Goal: Information Seeking & Learning: Learn about a topic

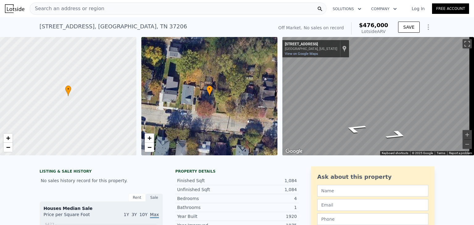
click at [100, 9] on div "Search an address or region" at bounding box center [178, 8] width 297 height 12
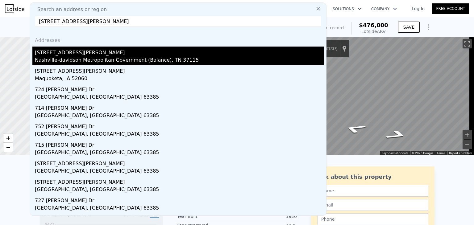
type input "220 Myatt Drive"
click at [58, 61] on div "Nashville-davidson Metropolitan Government (Balance), TN 37115" at bounding box center [179, 60] width 289 height 9
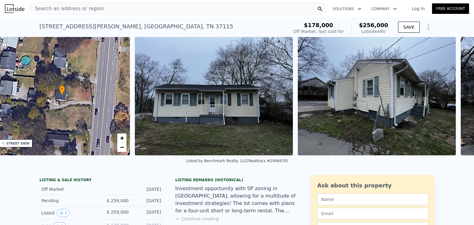
scroll to position [0, 143]
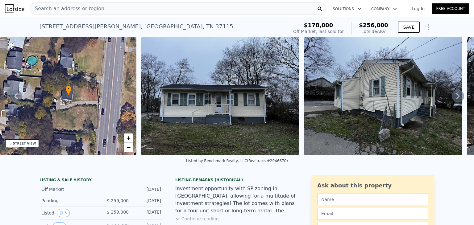
click at [456, 99] on icon at bounding box center [458, 96] width 4 height 6
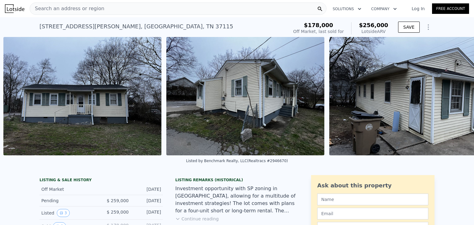
scroll to position [0, 282]
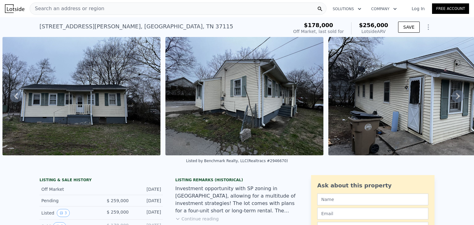
click at [452, 99] on icon at bounding box center [457, 96] width 12 height 12
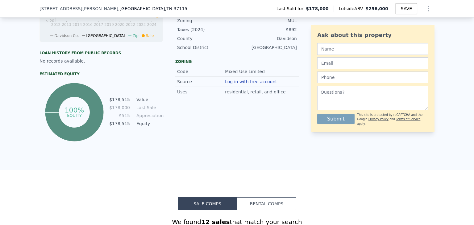
scroll to position [320, 0]
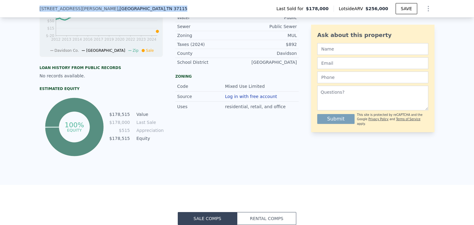
drag, startPoint x: 104, startPoint y: 8, endPoint x: 35, endPoint y: 10, distance: 69.4
click at [35, 10] on div "220 Myatt Dr , Nashville , TN 37115 Last Sold for $178,000 Lotside ARV $256,000…" at bounding box center [237, 9] width 474 height 18
copy div "220 Myatt Dr , Nashville , TN 37115"
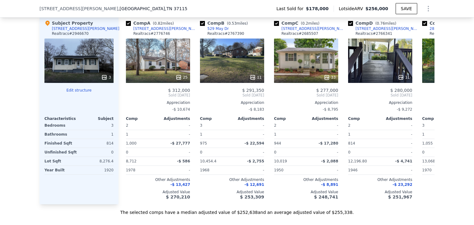
scroll to position [658, 0]
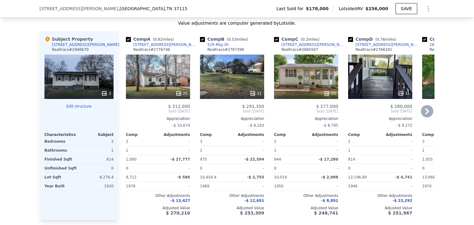
click at [423, 114] on icon at bounding box center [426, 111] width 12 height 12
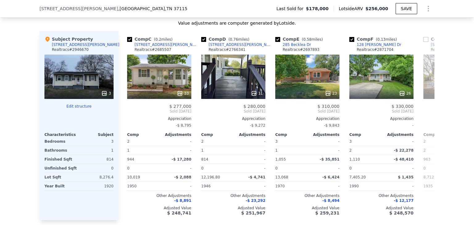
scroll to position [0, 148]
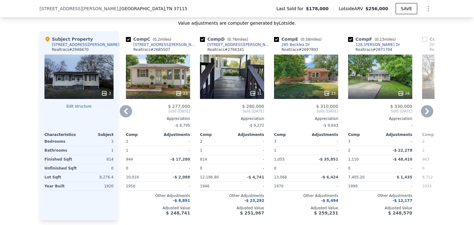
click at [423, 114] on icon at bounding box center [426, 111] width 12 height 12
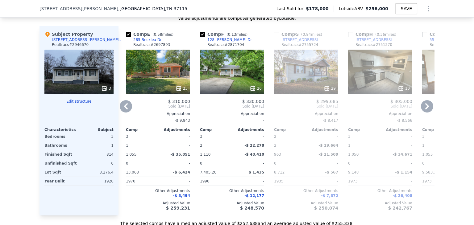
scroll to position [664, 0]
click at [424, 106] on icon at bounding box center [426, 106] width 12 height 12
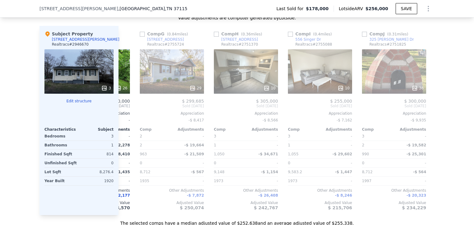
scroll to position [0, 444]
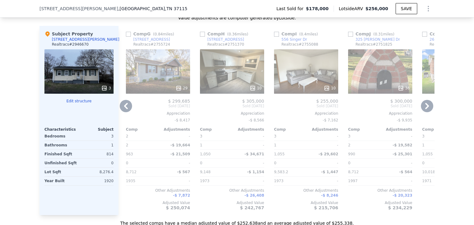
click at [424, 106] on icon at bounding box center [426, 106] width 12 height 12
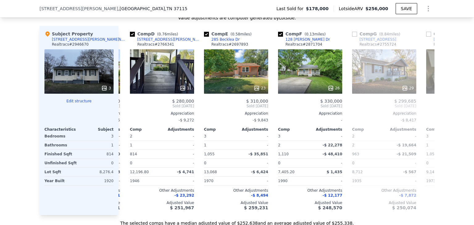
scroll to position [0, 0]
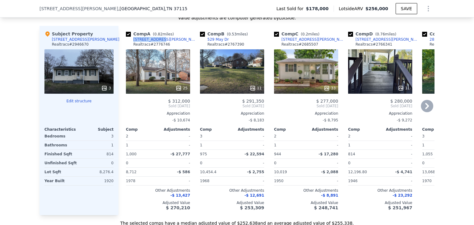
drag, startPoint x: 153, startPoint y: 42, endPoint x: 130, endPoint y: 43, distance: 23.5
click at [130, 43] on div "Comp A ( 0.82 miles) 635 Bixler Ave Realtracs # 2776746" at bounding box center [158, 40] width 64 height 18
click at [140, 42] on div "[STREET_ADDRESS][PERSON_NAME]" at bounding box center [165, 39] width 64 height 5
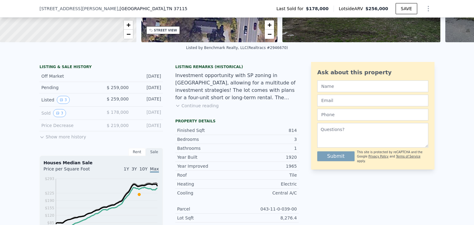
scroll to position [150, 0]
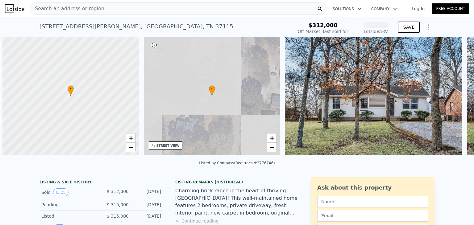
scroll to position [0, 2]
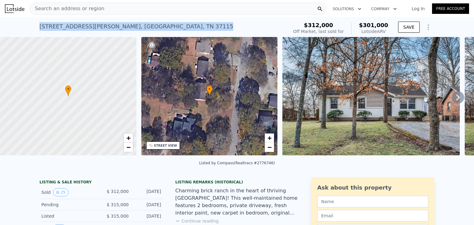
drag, startPoint x: 124, startPoint y: 26, endPoint x: 35, endPoint y: 25, distance: 88.8
click at [35, 25] on div "[STREET_ADDRESS][PERSON_NAME] Sold [DATE] for $312k (~ARV $301k ) $312,000 Off …" at bounding box center [237, 27] width 474 height 20
copy div "[STREET_ADDRESS][PERSON_NAME]"
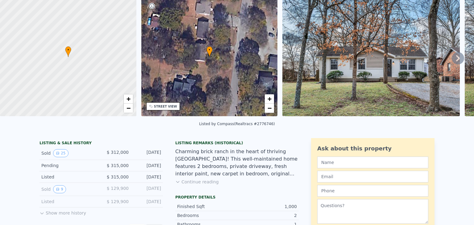
scroll to position [0, 0]
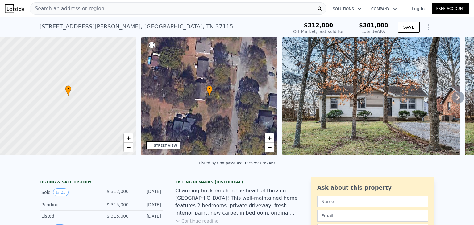
click at [451, 100] on icon at bounding box center [457, 97] width 12 height 12
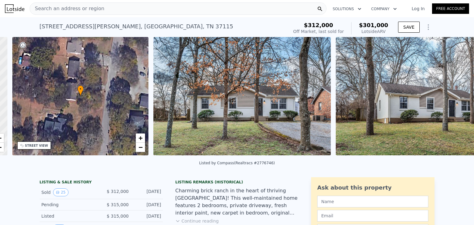
scroll to position [0, 143]
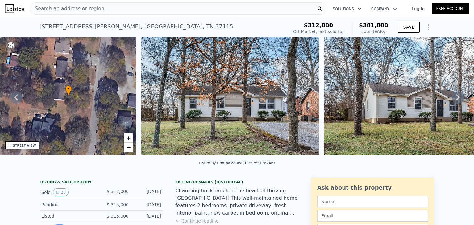
click at [455, 98] on icon at bounding box center [457, 97] width 12 height 12
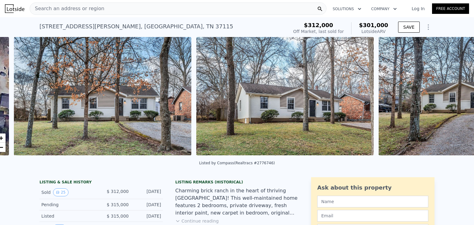
scroll to position [0, 282]
